Goal: Use online tool/utility: Utilize a website feature to perform a specific function

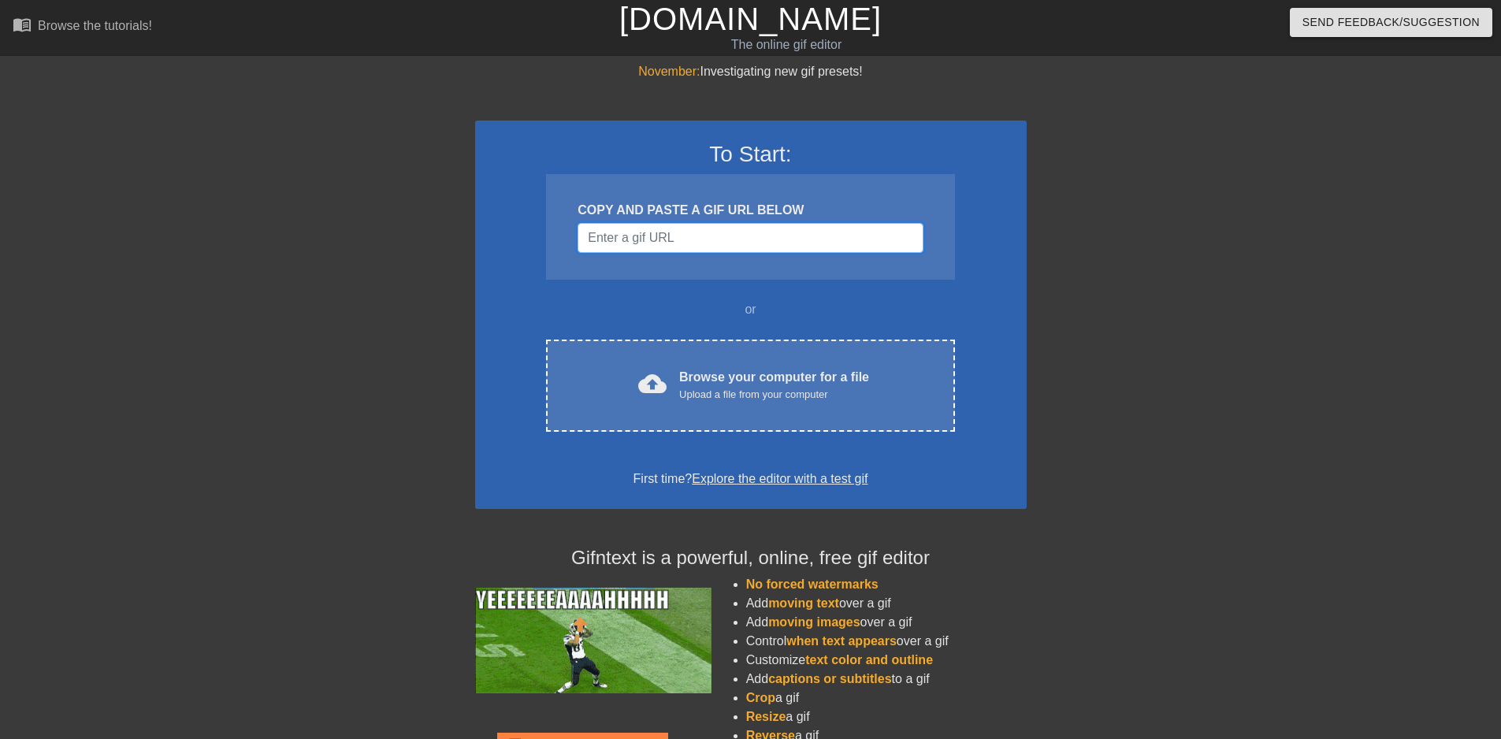
click at [709, 244] on input "Username" at bounding box center [750, 238] width 345 height 30
paste input "[DATE]"
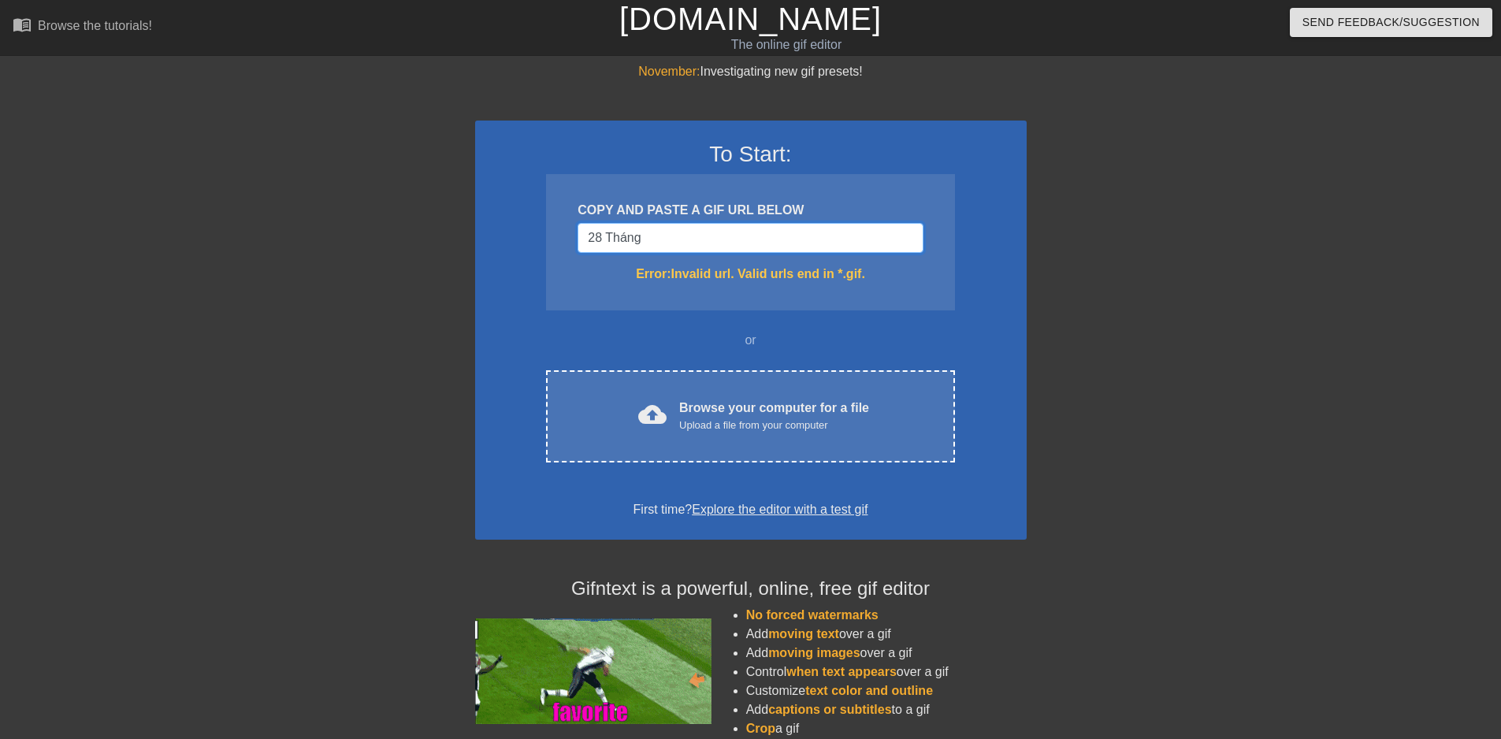
type input "28"
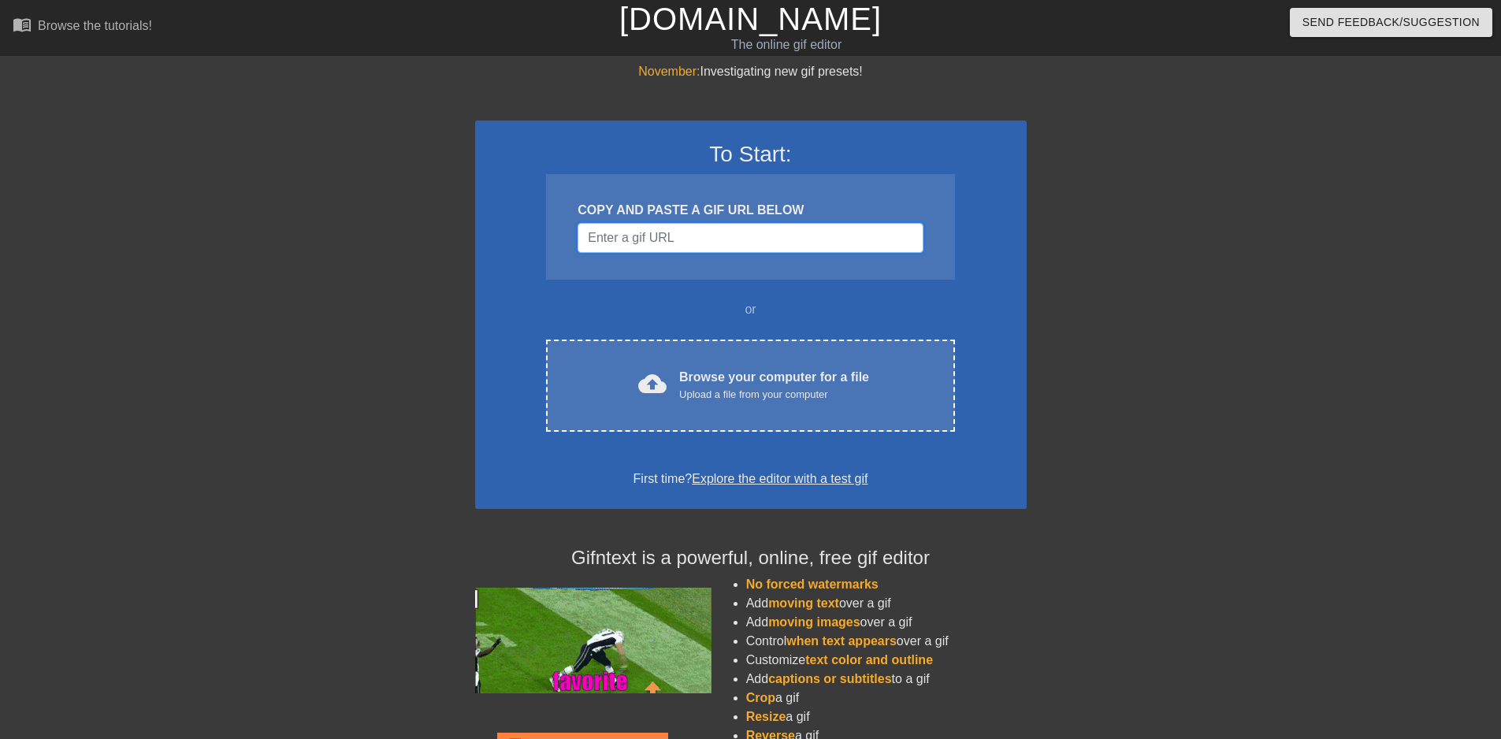
drag, startPoint x: 749, startPoint y: 228, endPoint x: 667, endPoint y: 238, distance: 83.4
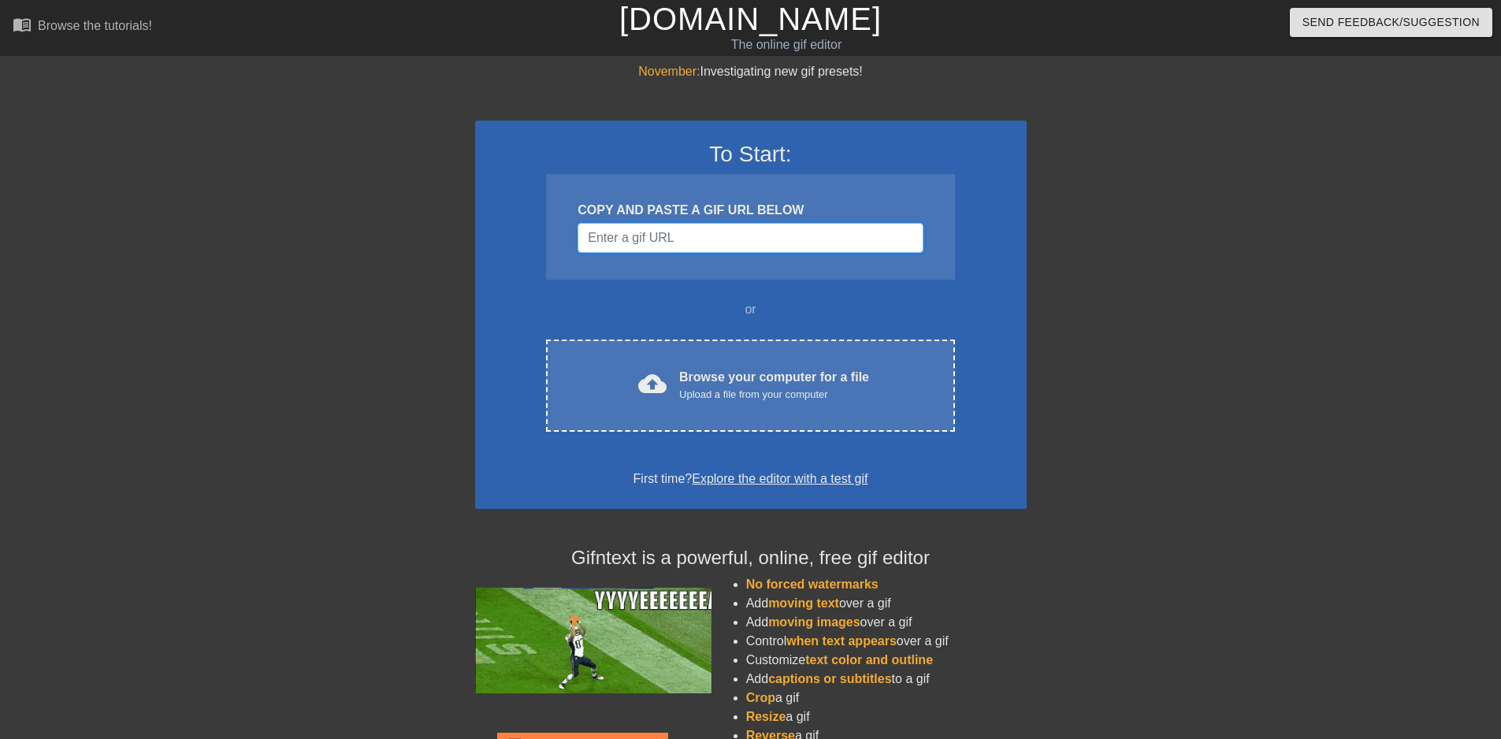
click at [667, 238] on input "Username" at bounding box center [750, 238] width 345 height 30
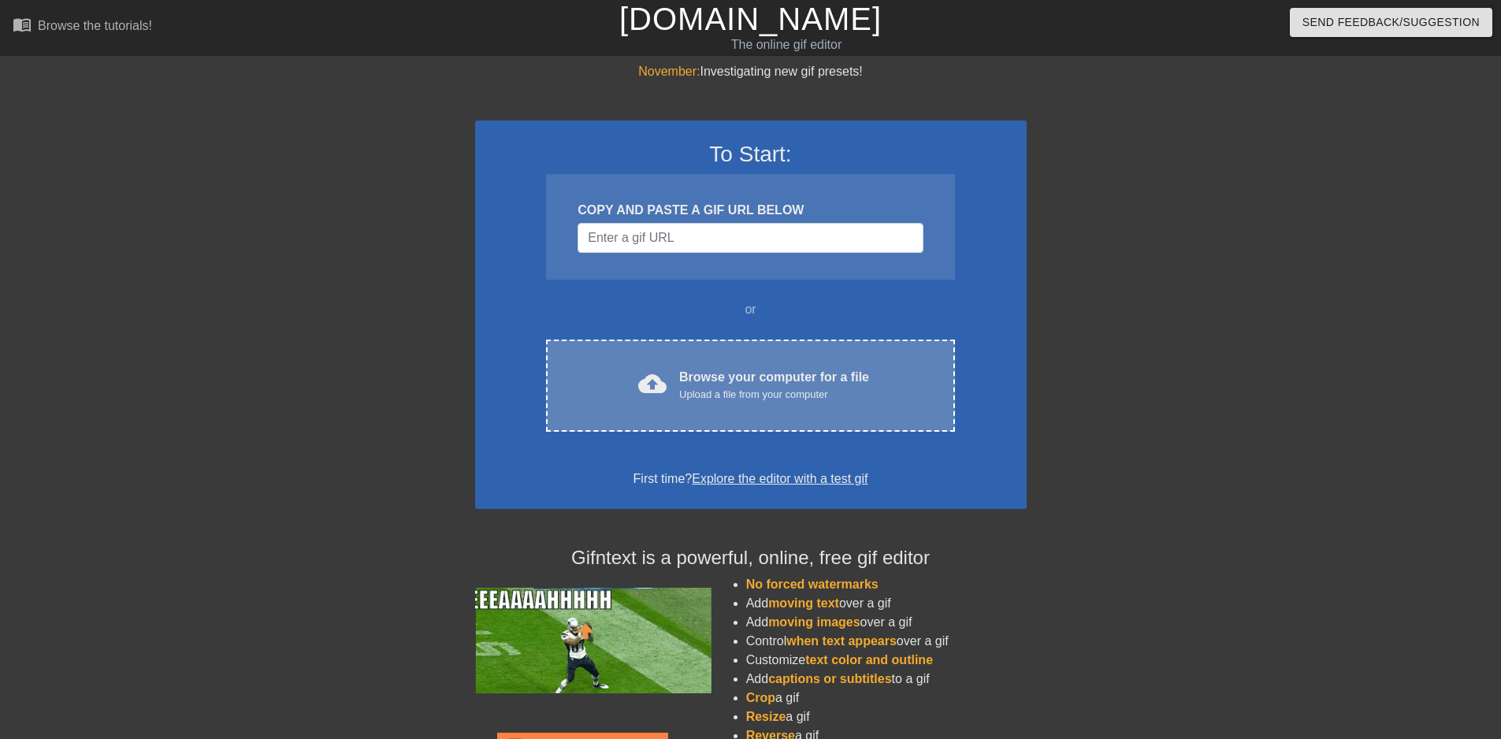
click at [641, 388] on span "cloud_upload" at bounding box center [652, 384] width 28 height 28
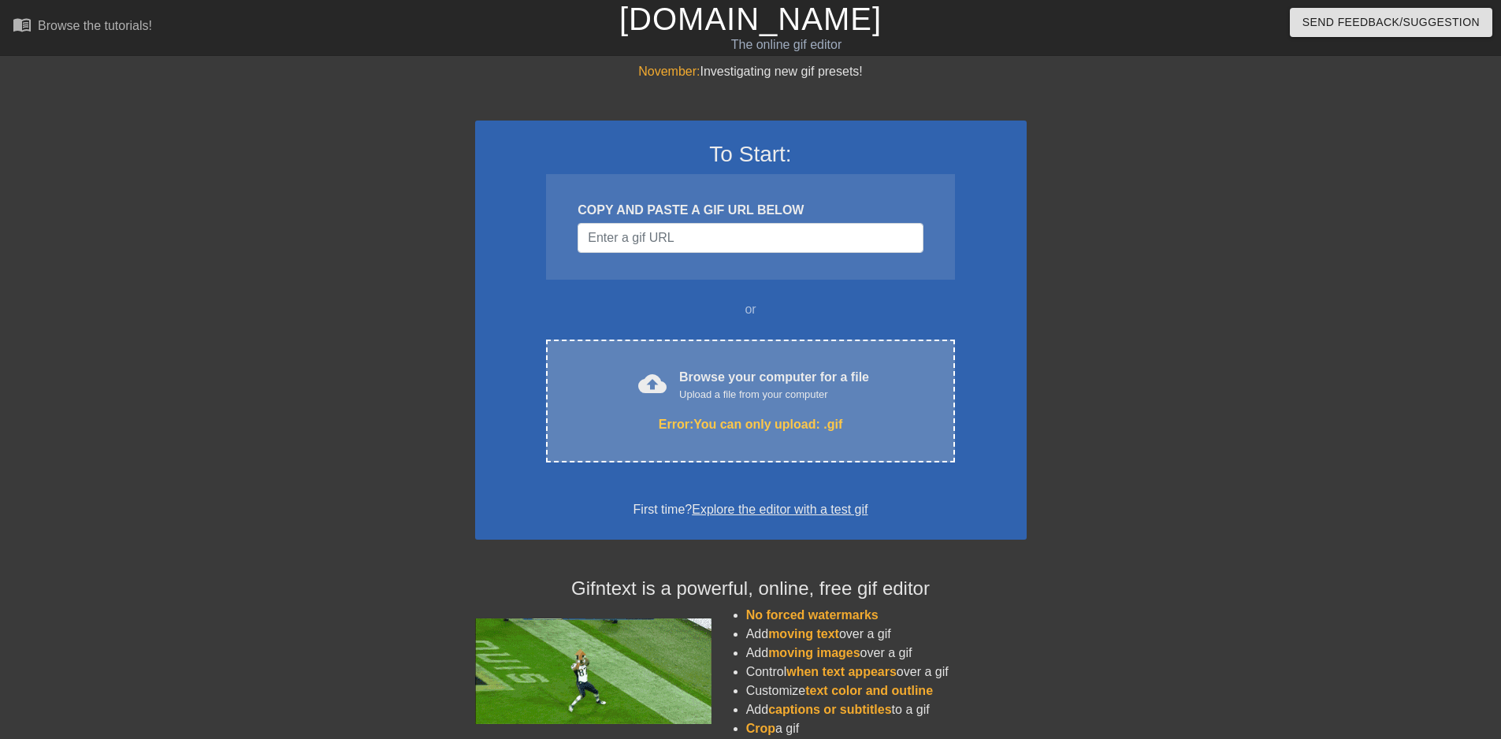
click at [658, 371] on span "cloud_upload" at bounding box center [652, 384] width 28 height 28
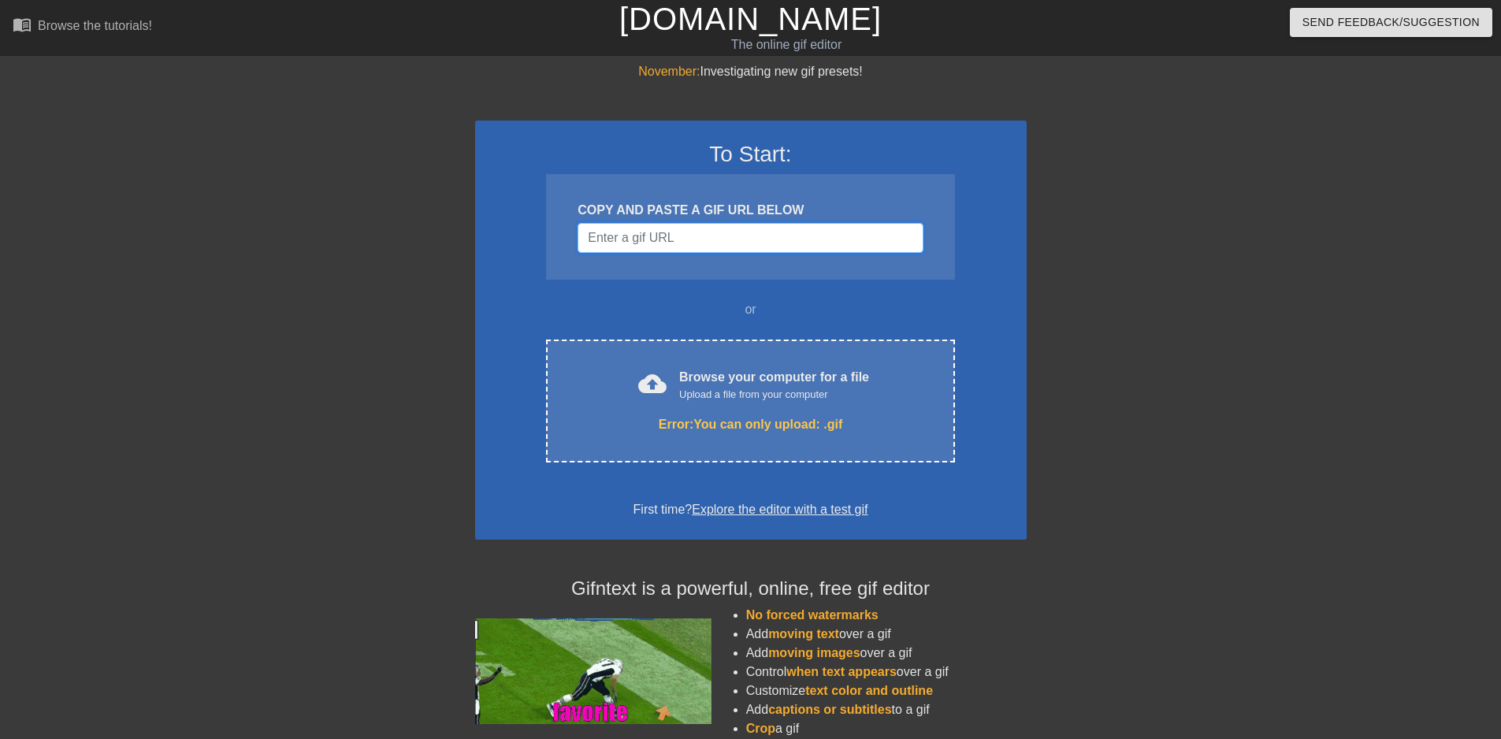
click at [714, 223] on input "Username" at bounding box center [750, 238] width 345 height 30
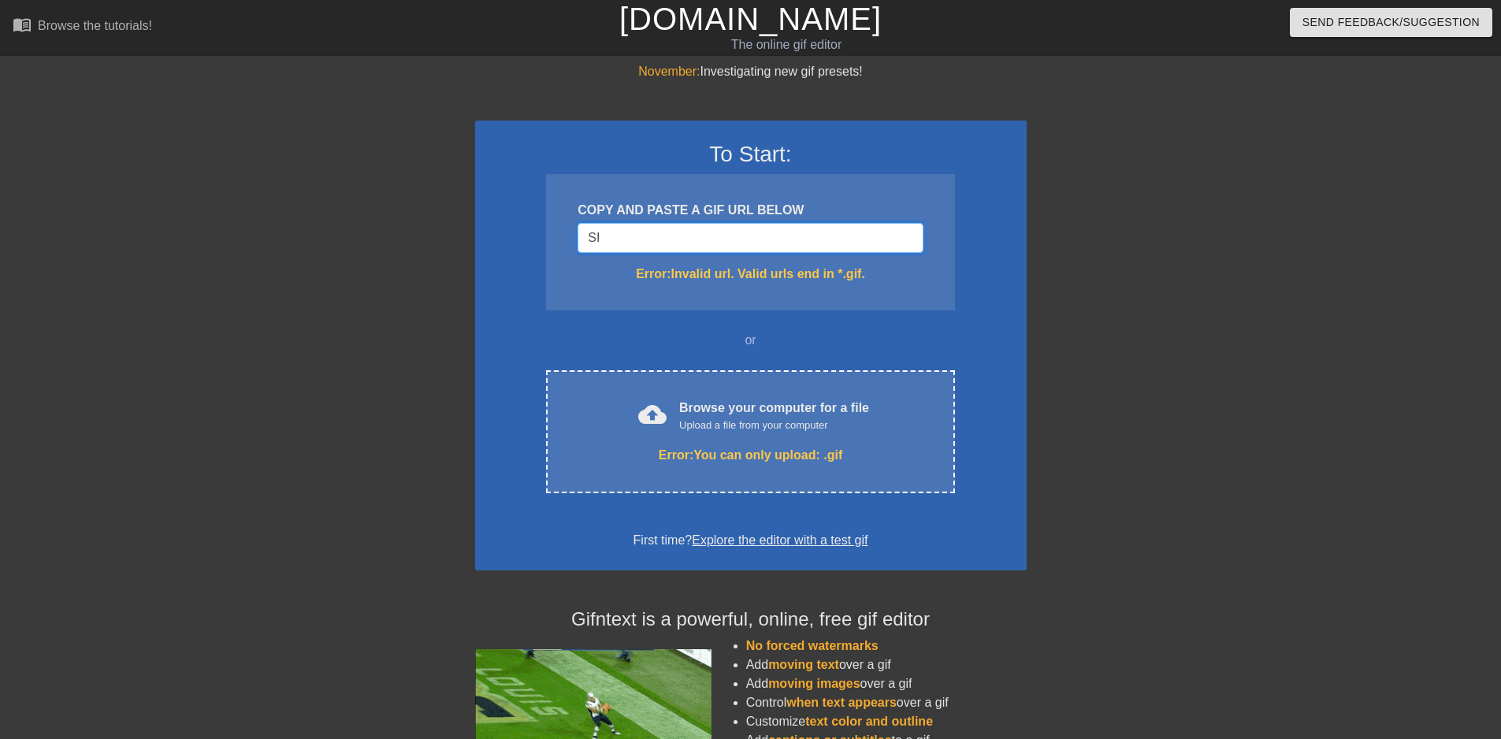
type input "S"
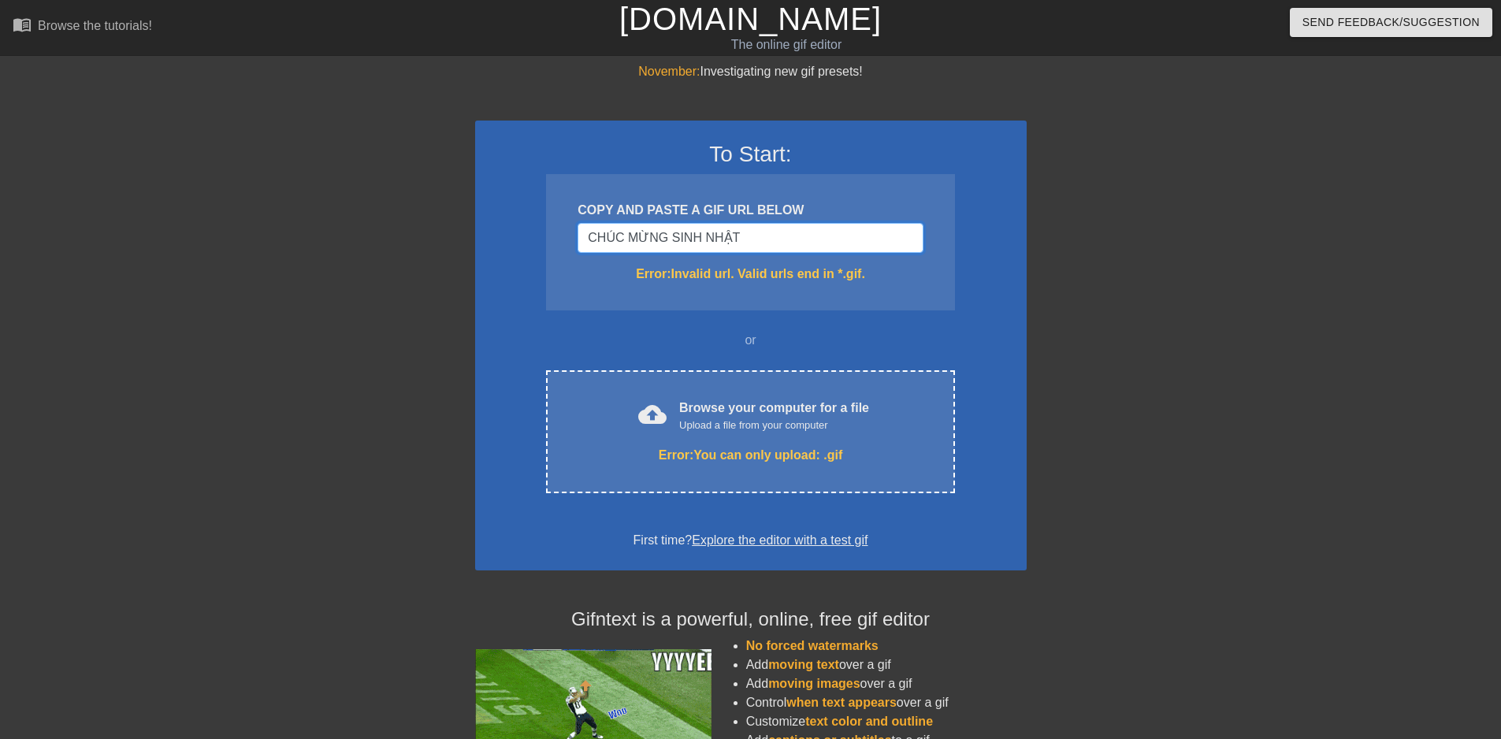
type input "CHÚC MỪNG SINH NHẬT"
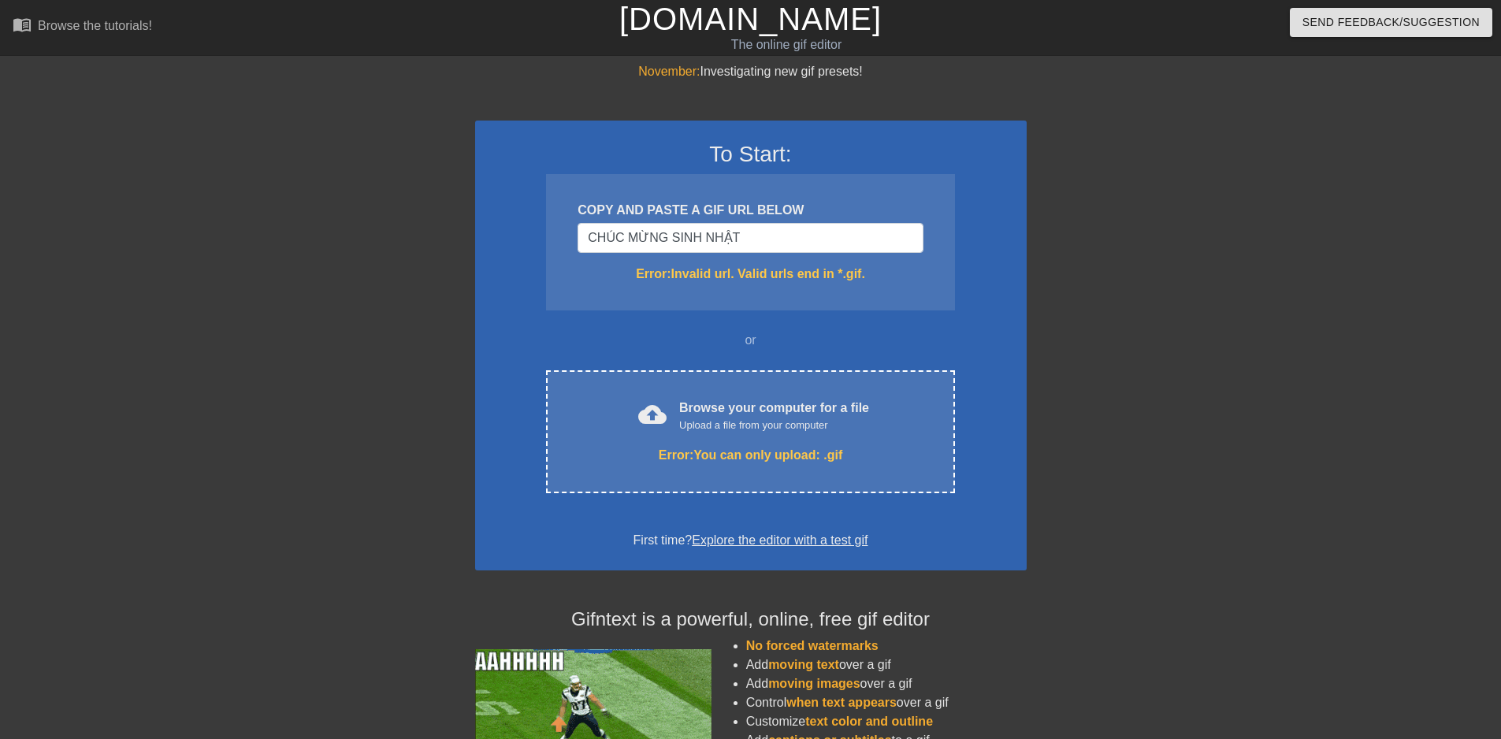
click at [754, 271] on div "Error: Invalid url. Valid urls end in *.gif." at bounding box center [750, 274] width 345 height 19
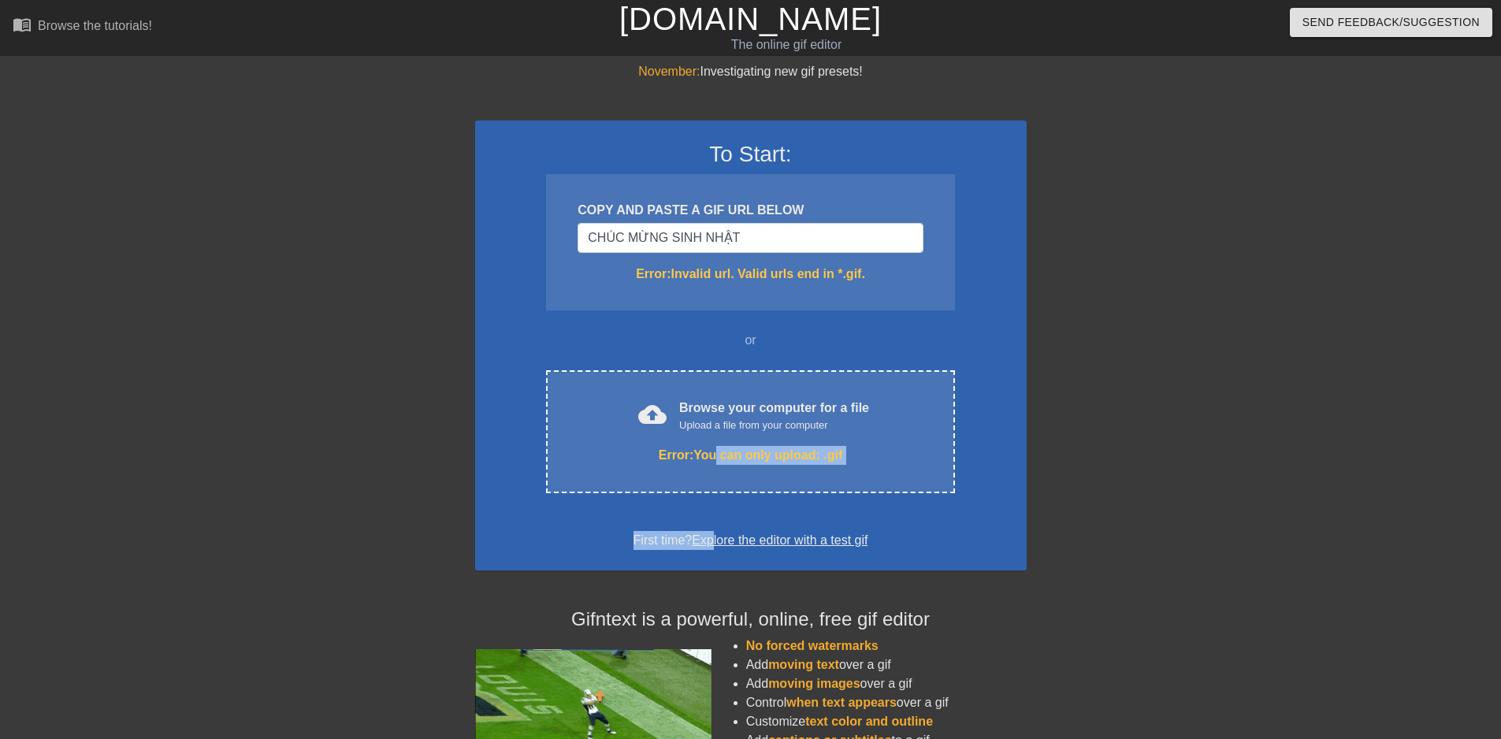
drag, startPoint x: 716, startPoint y: 440, endPoint x: 709, endPoint y: 521, distance: 81.4
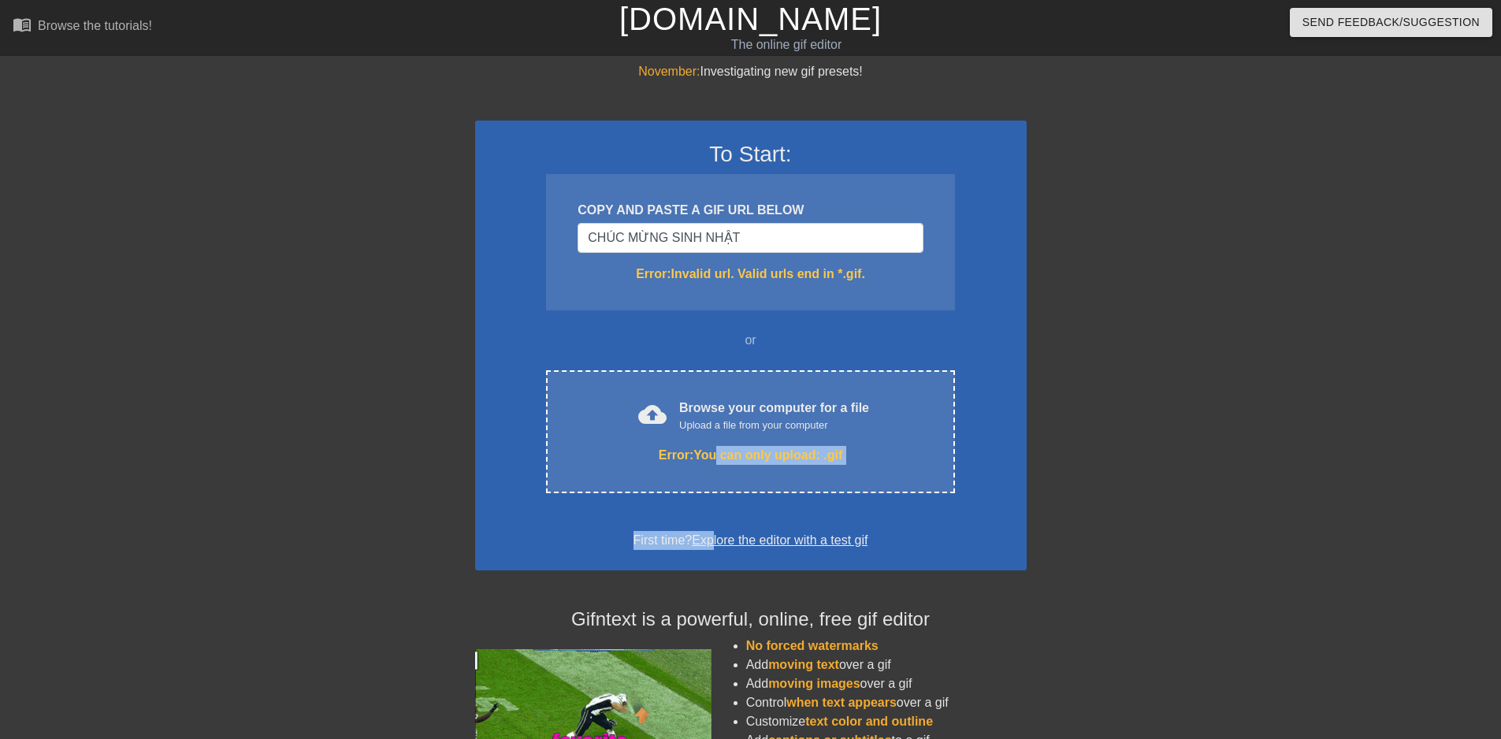
click at [708, 511] on div "To Start: COPY AND PASTE A GIF URL BELOW CHÚC MỪNG SINH NHẬT Error: Invalid url…" at bounding box center [751, 346] width 552 height 450
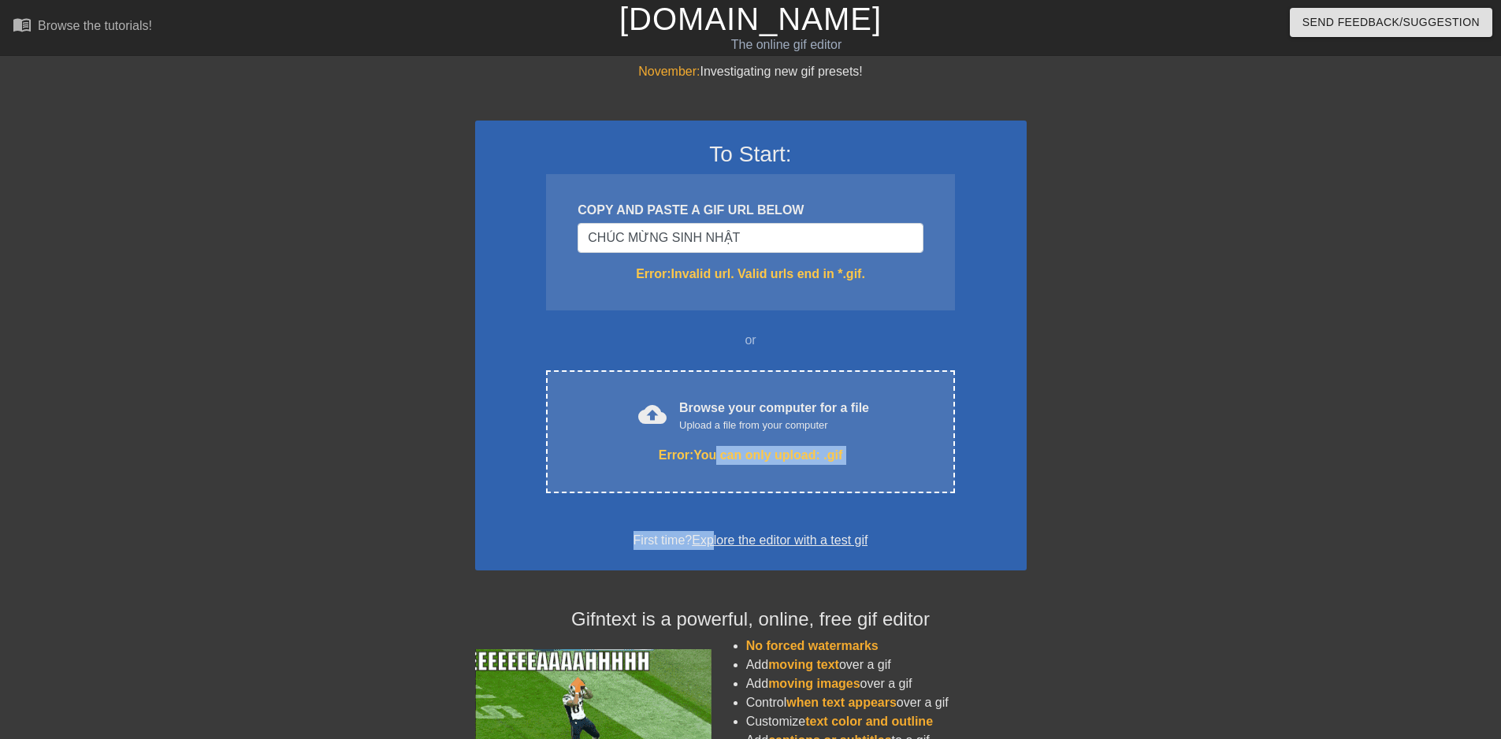
click at [759, 545] on link "Explore the editor with a test gif" at bounding box center [780, 539] width 176 height 13
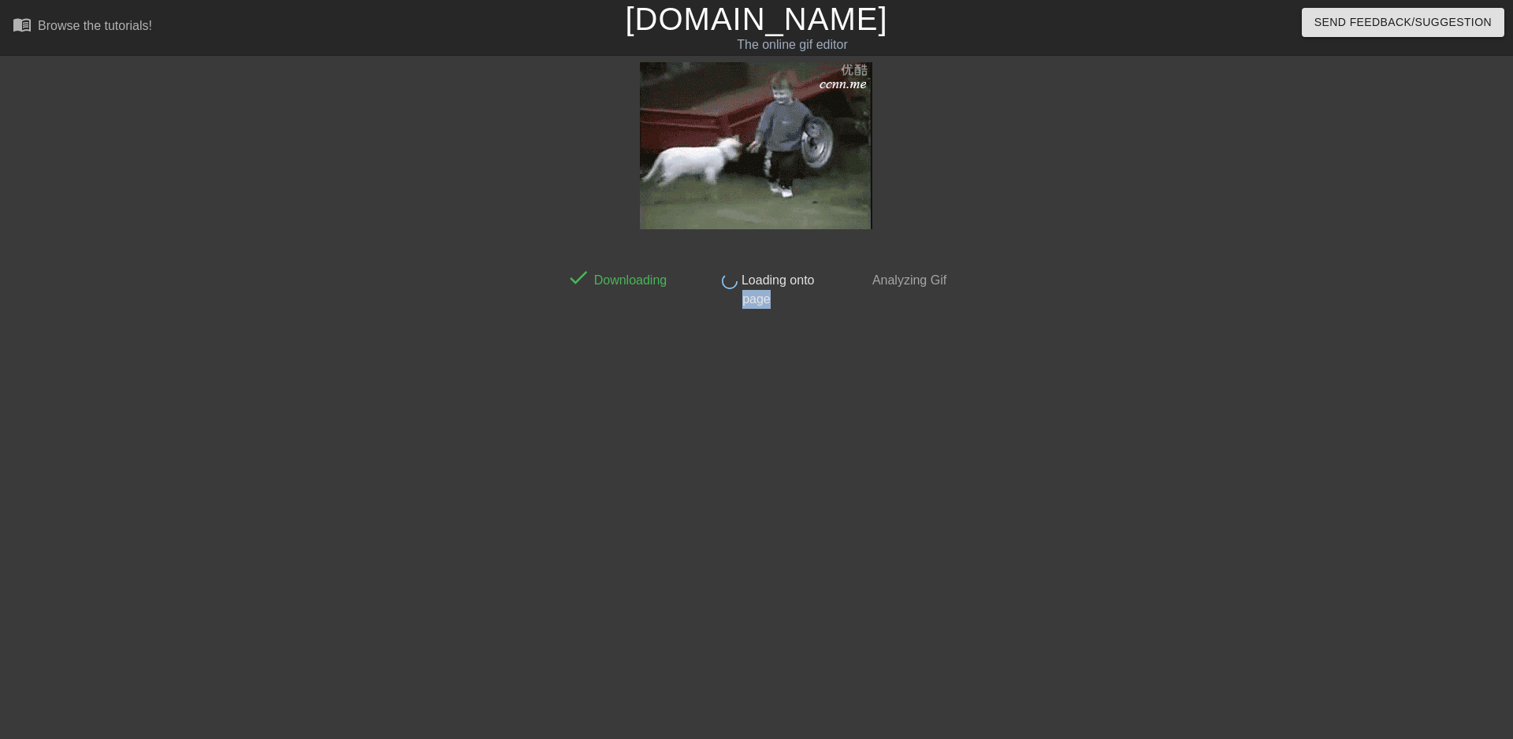
click at [759, 542] on html "menu_book Browse the tutorials! [DOMAIN_NAME] The online gif editor Send Feedba…" at bounding box center [756, 271] width 1513 height 542
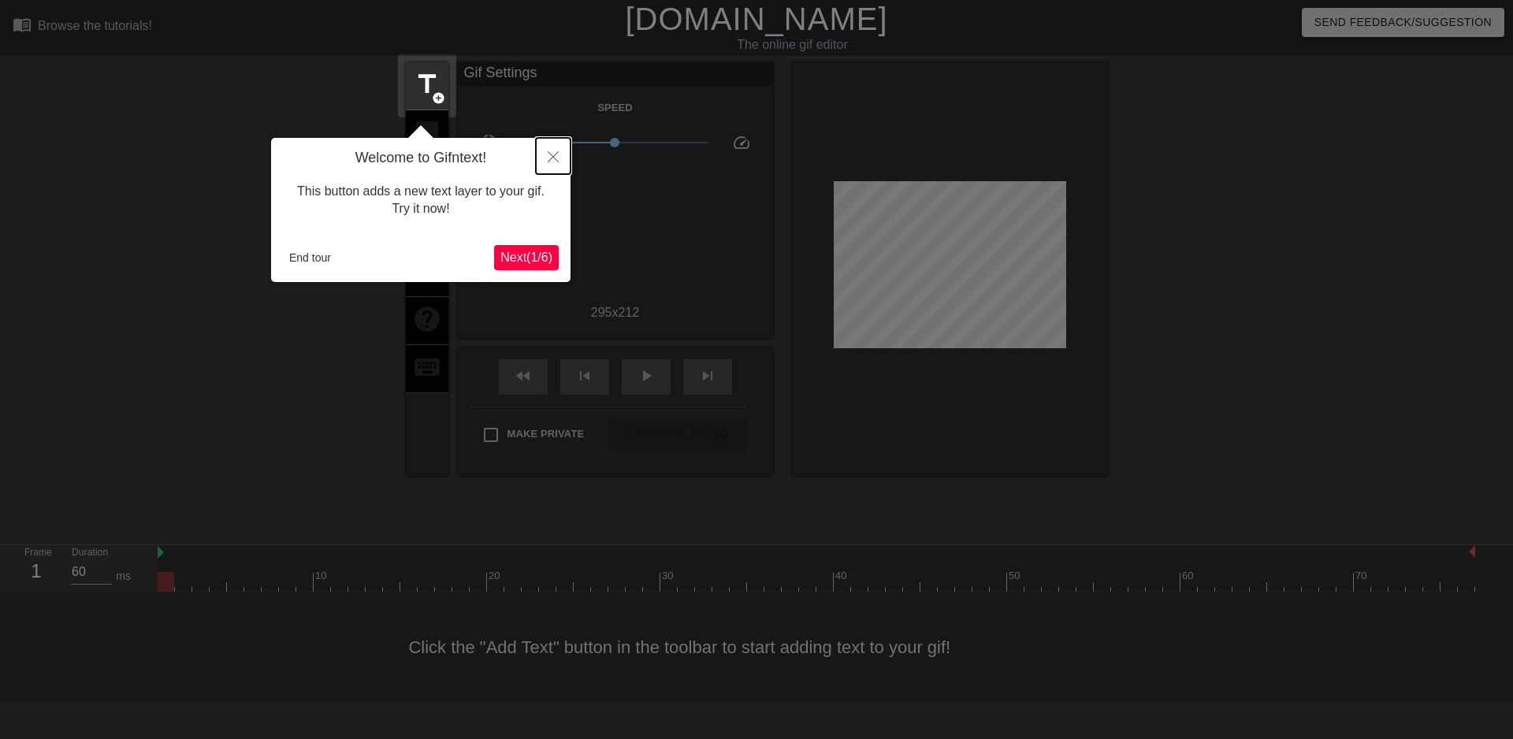
click at [546, 160] on button "Close" at bounding box center [553, 156] width 35 height 36
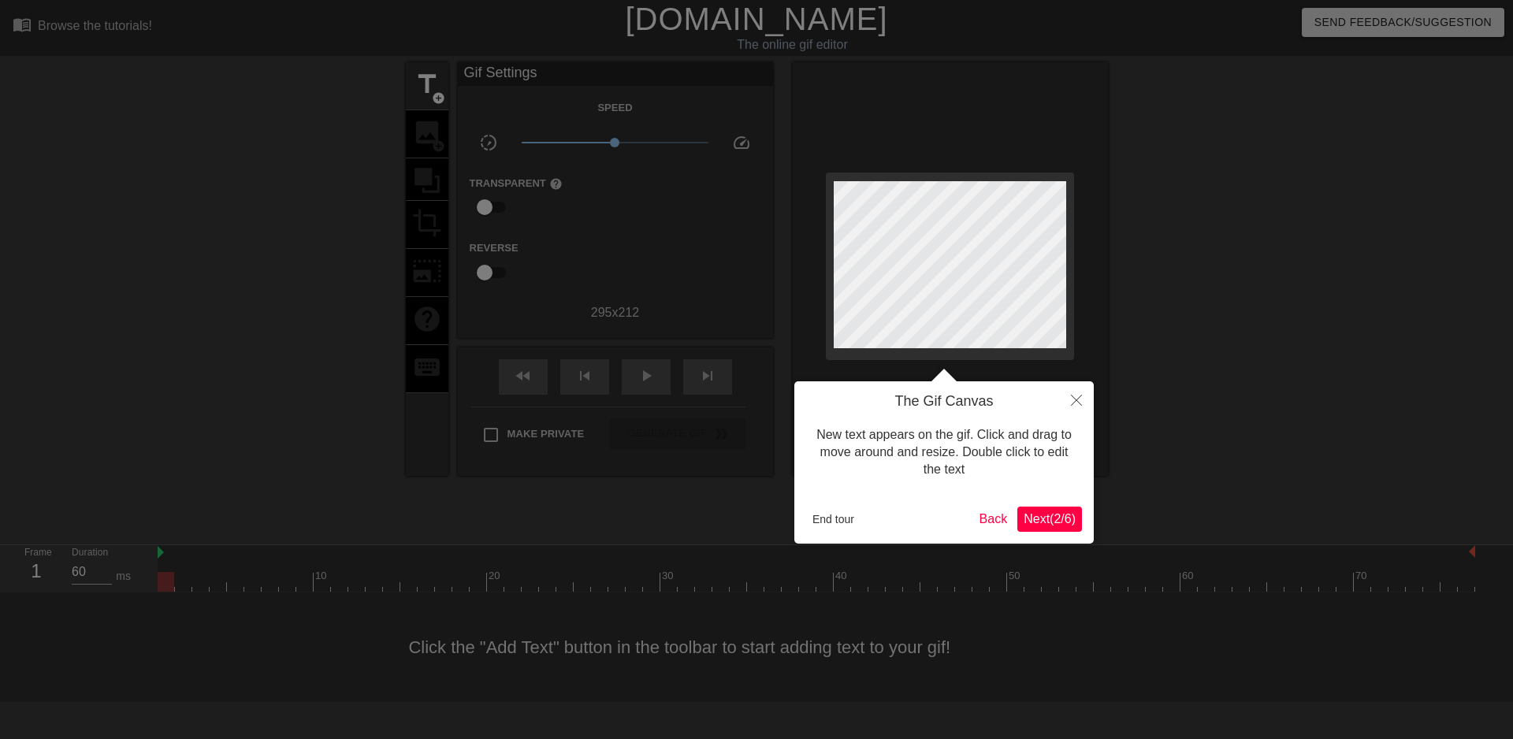
click at [1072, 512] on span "Next ( 2 / 6 )" at bounding box center [1050, 518] width 52 height 13
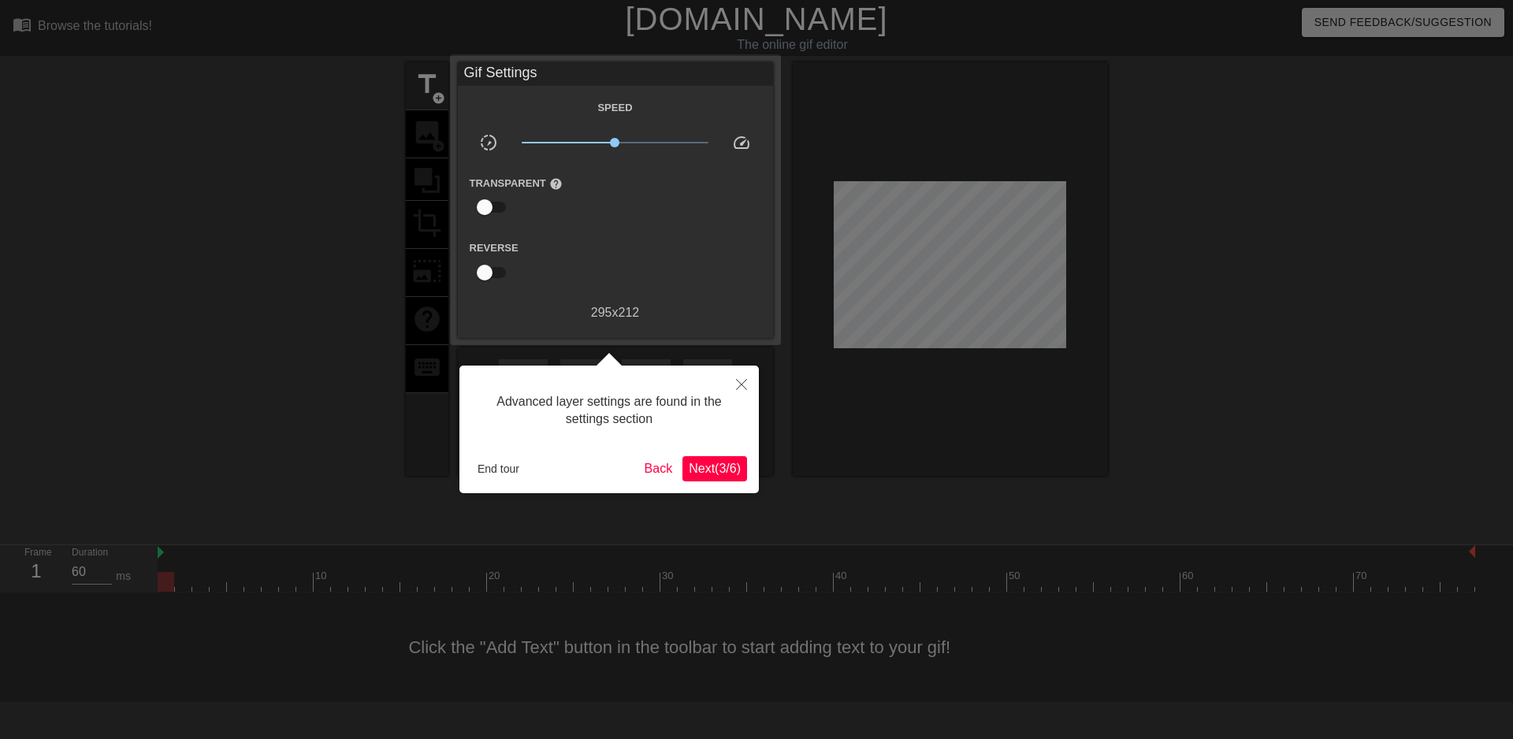
click at [719, 465] on span "Next ( 3 / 6 )" at bounding box center [715, 468] width 52 height 13
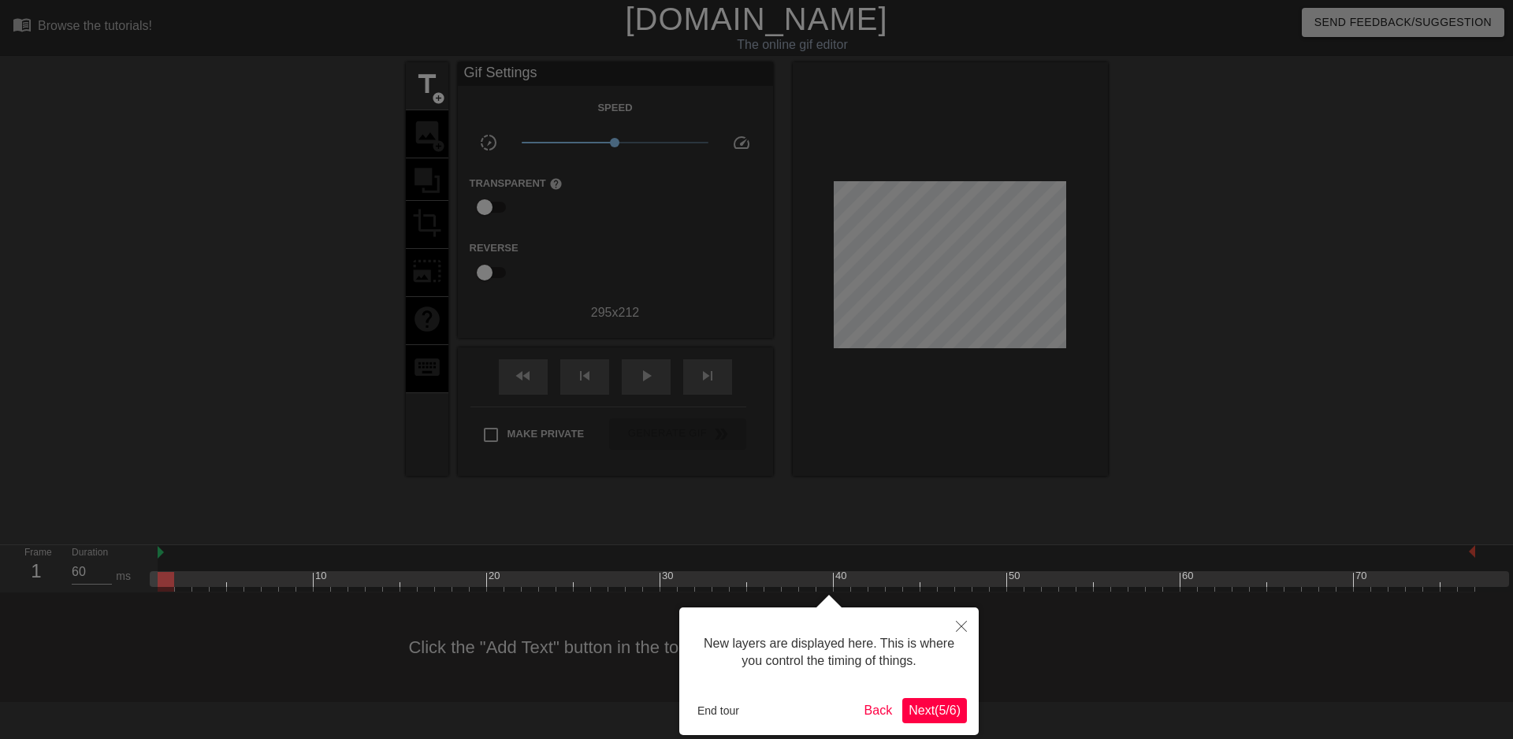
click at [942, 721] on button "Next ( 5 / 6 )" at bounding box center [934, 710] width 65 height 25
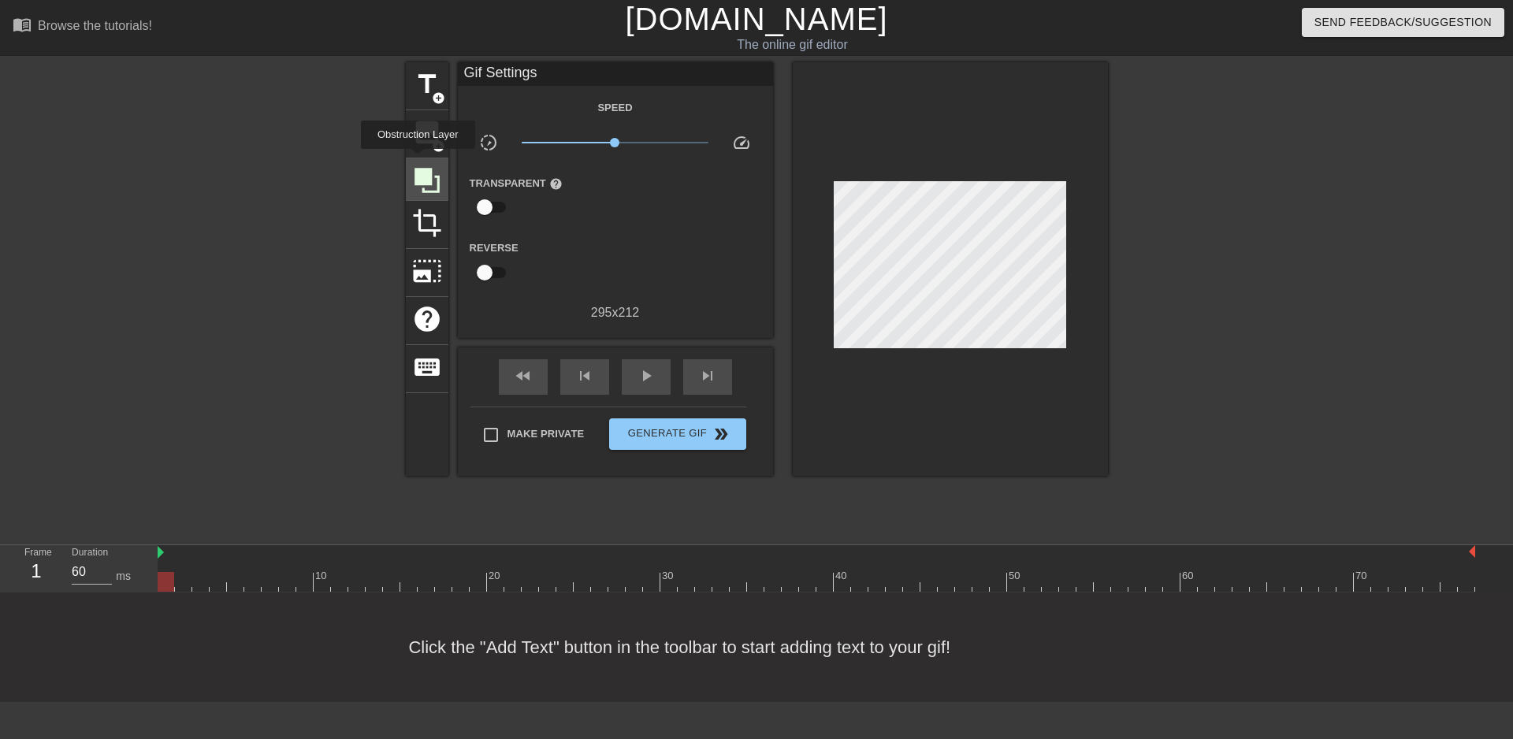
click at [418, 160] on div at bounding box center [427, 179] width 43 height 43
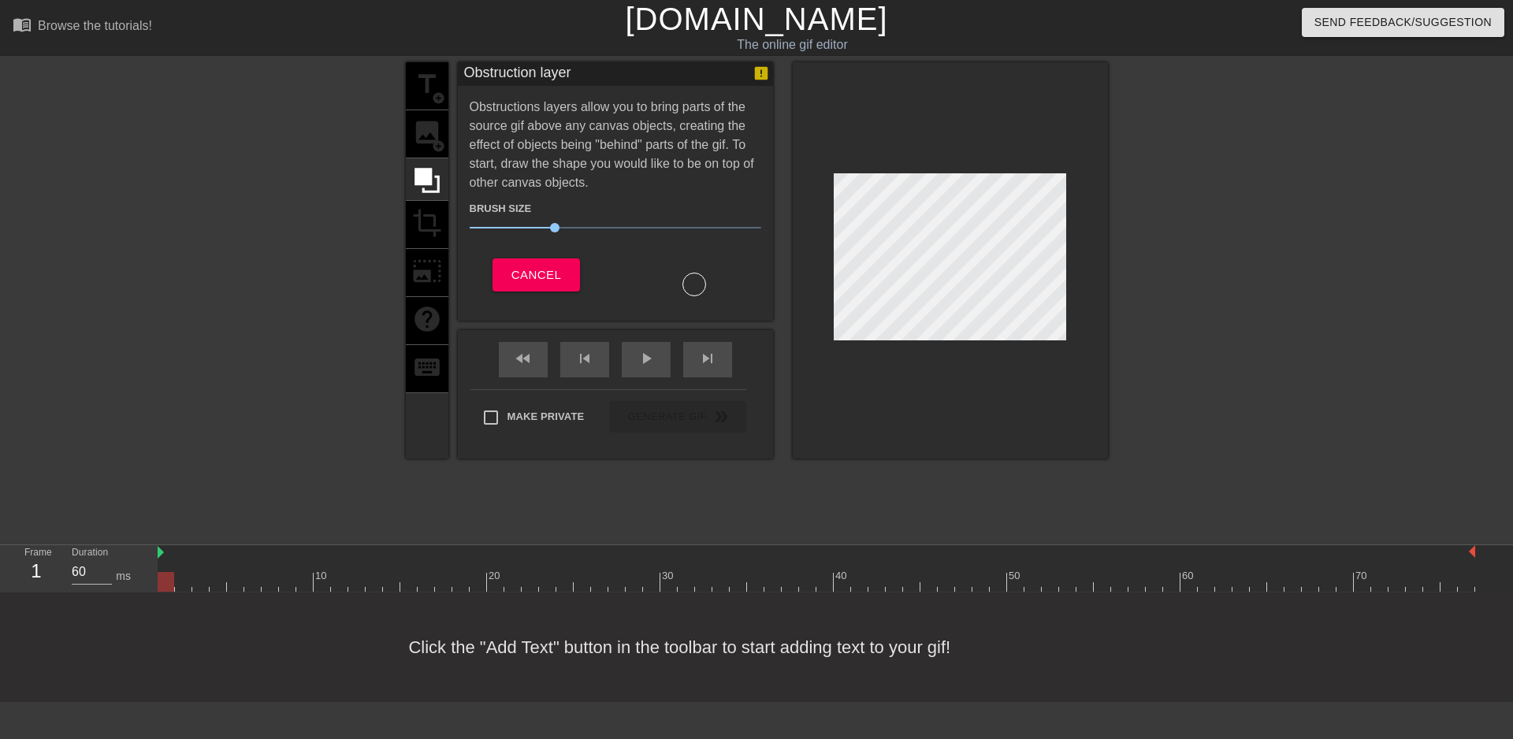
click at [437, 134] on div "title add_circle image add_circle crop photo_size_select_large help keyboard" at bounding box center [427, 260] width 43 height 396
click at [429, 122] on div "title add_circle image add_circle crop photo_size_select_large help keyboard" at bounding box center [427, 260] width 43 height 396
drag, startPoint x: 424, startPoint y: 141, endPoint x: 476, endPoint y: 206, distance: 82.9
click at [424, 142] on div "title add_circle image add_circle crop photo_size_select_large help keyboard" at bounding box center [427, 260] width 43 height 396
click at [550, 266] on span "Cancel" at bounding box center [536, 275] width 50 height 20
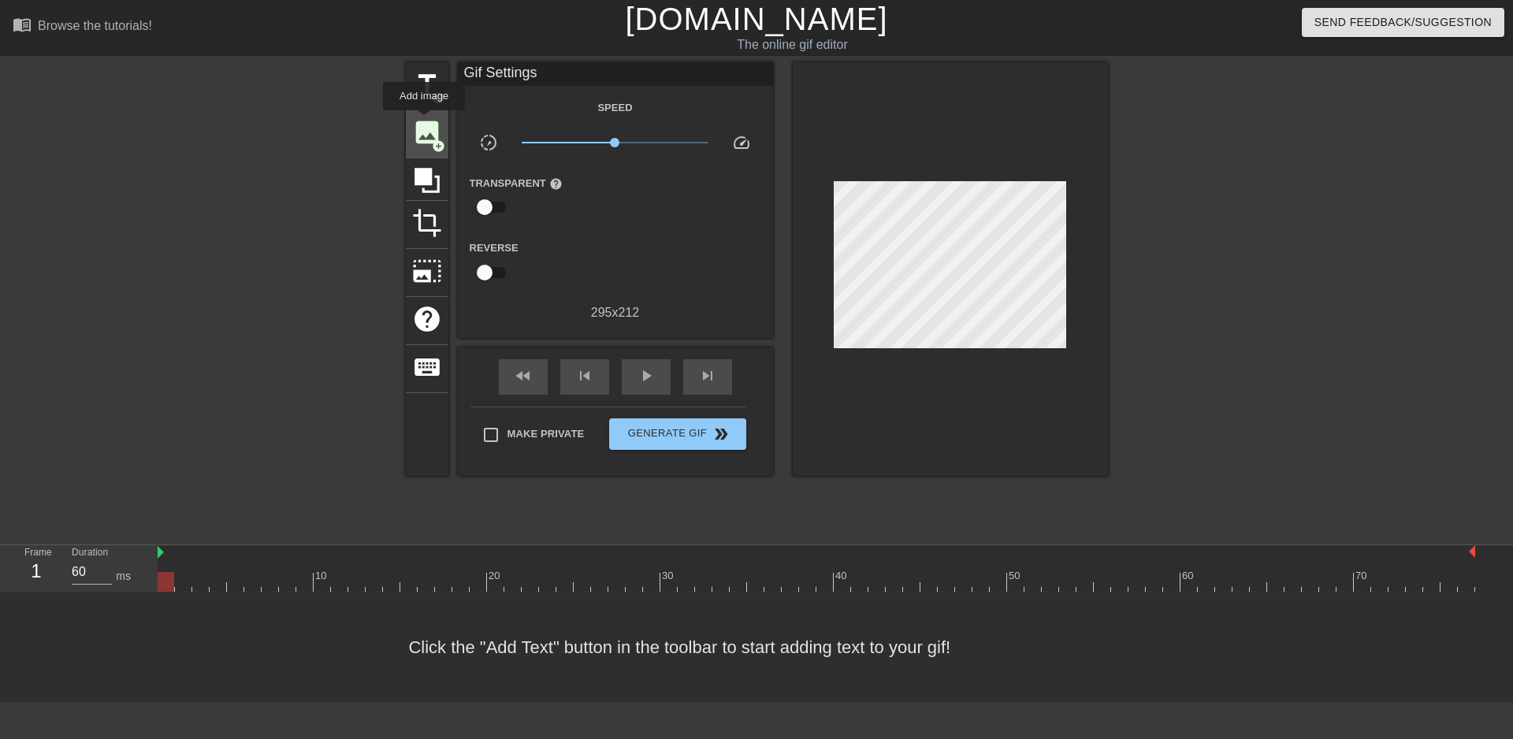
click at [424, 121] on span "image" at bounding box center [427, 132] width 30 height 30
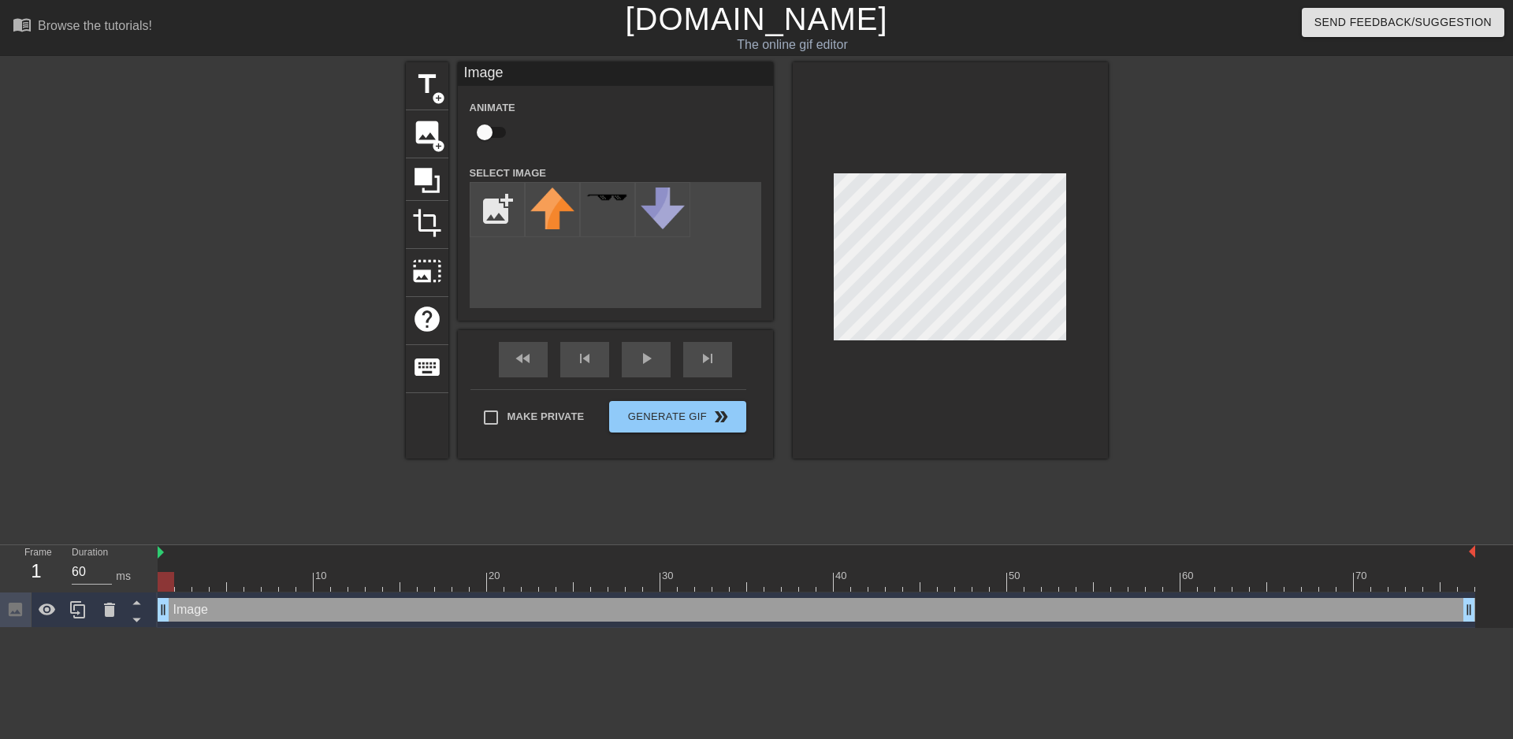
scroll to position [0, 0]
drag, startPoint x: 814, startPoint y: 210, endPoint x: 1282, endPoint y: 294, distance: 475.6
click at [1381, 312] on div "title add_circle image add_circle crop photo_size_select_large help keyboard Im…" at bounding box center [756, 298] width 1513 height 473
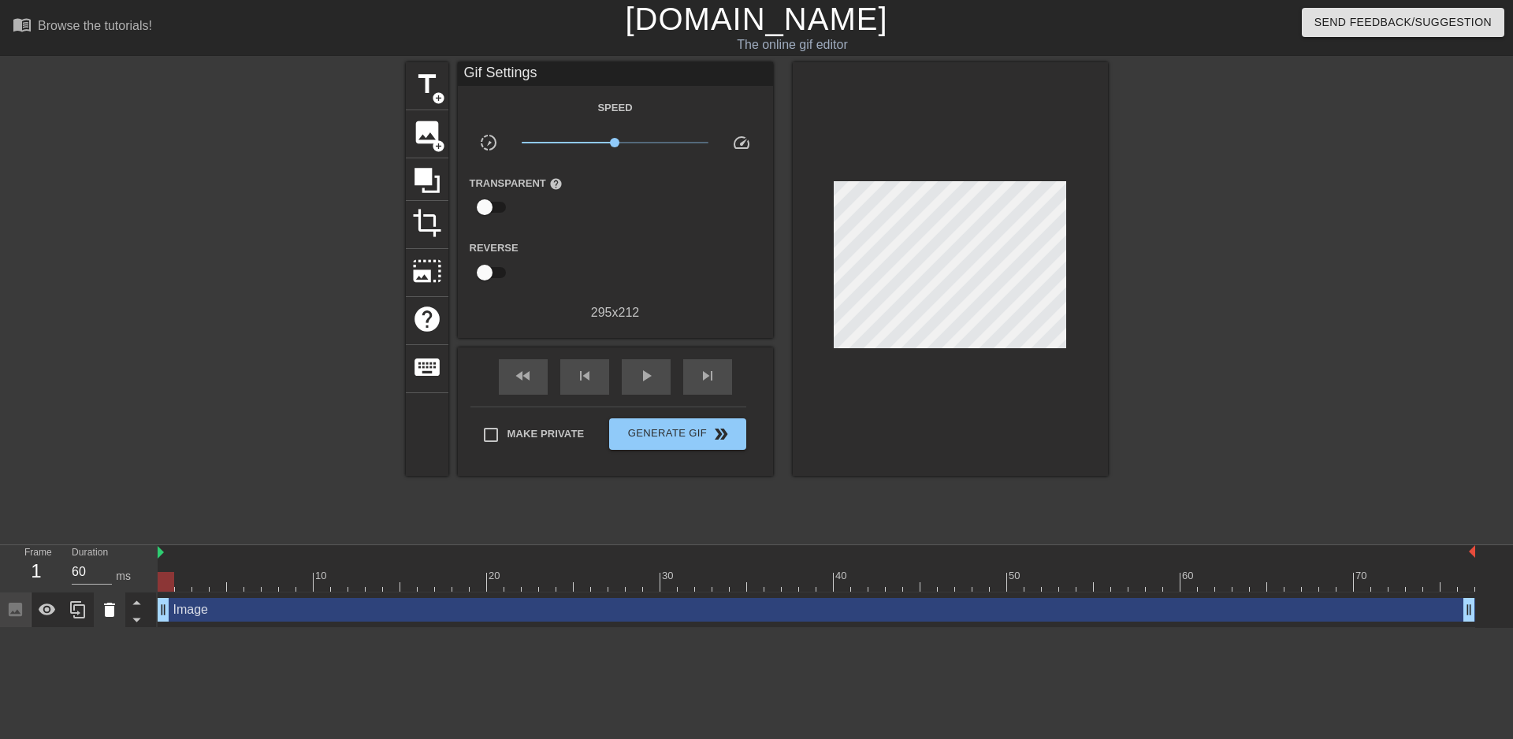
click at [105, 619] on icon at bounding box center [109, 609] width 19 height 19
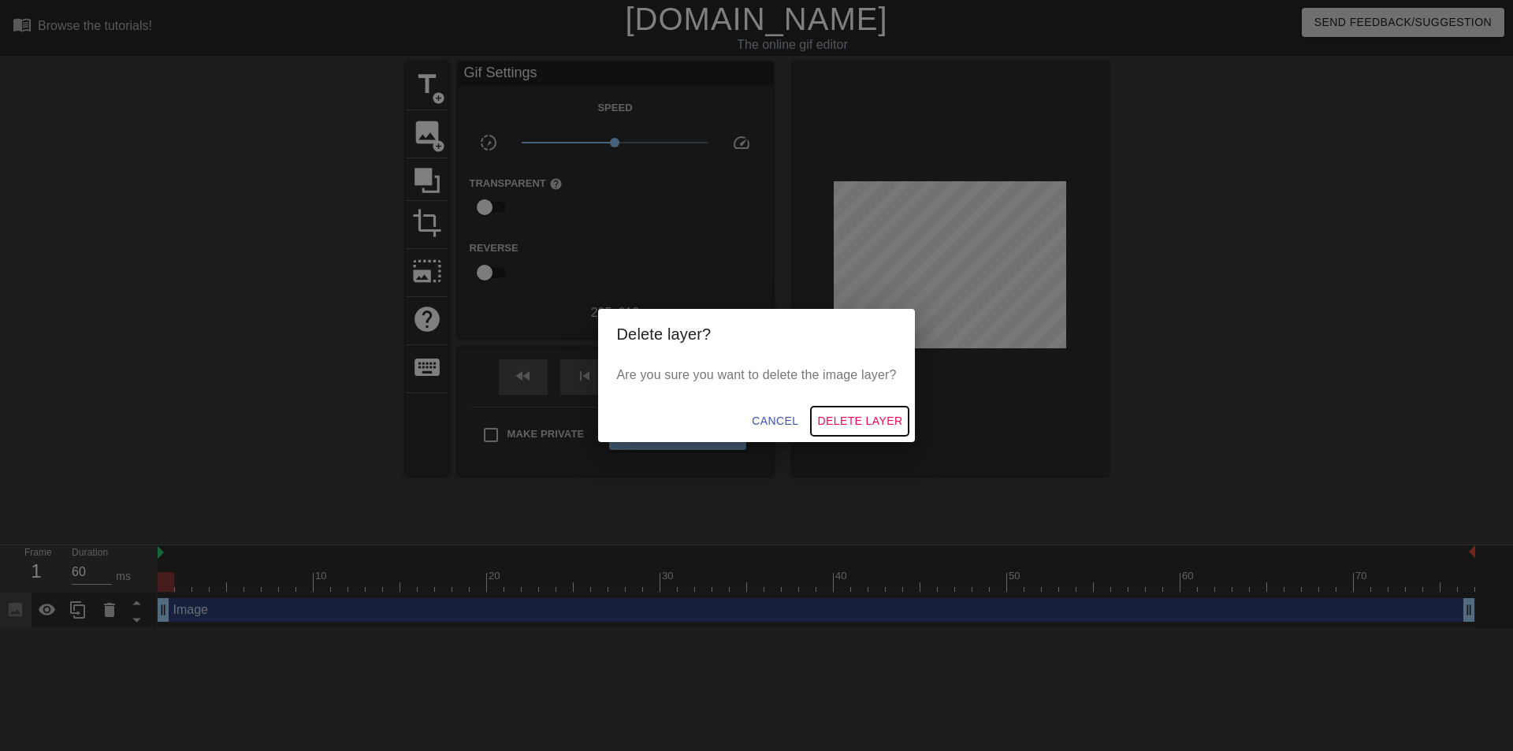
click at [864, 417] on span "Delete Layer" at bounding box center [859, 421] width 85 height 20
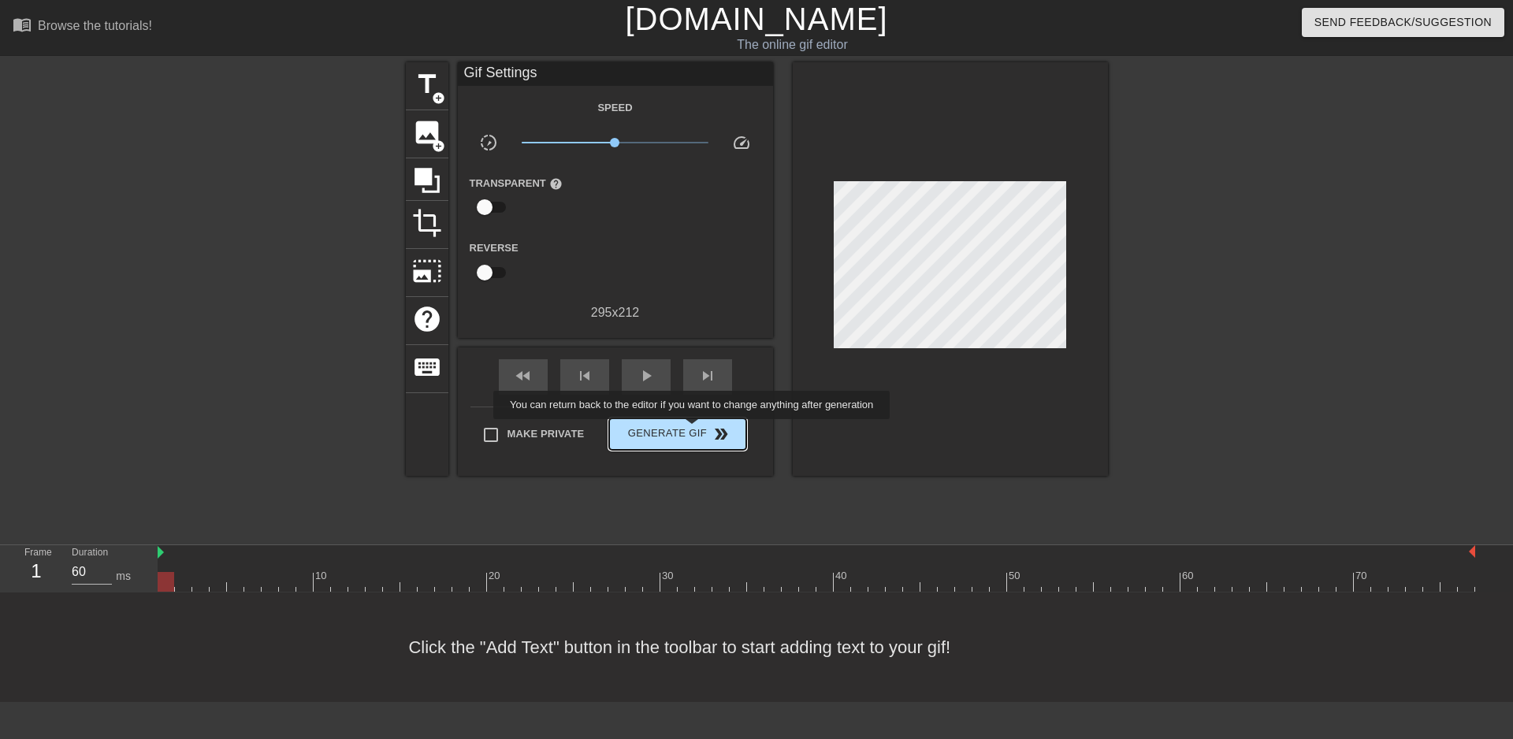
click at [693, 430] on span "Generate Gif double_arrow" at bounding box center [677, 434] width 124 height 19
